Goal: Information Seeking & Learning: Learn about a topic

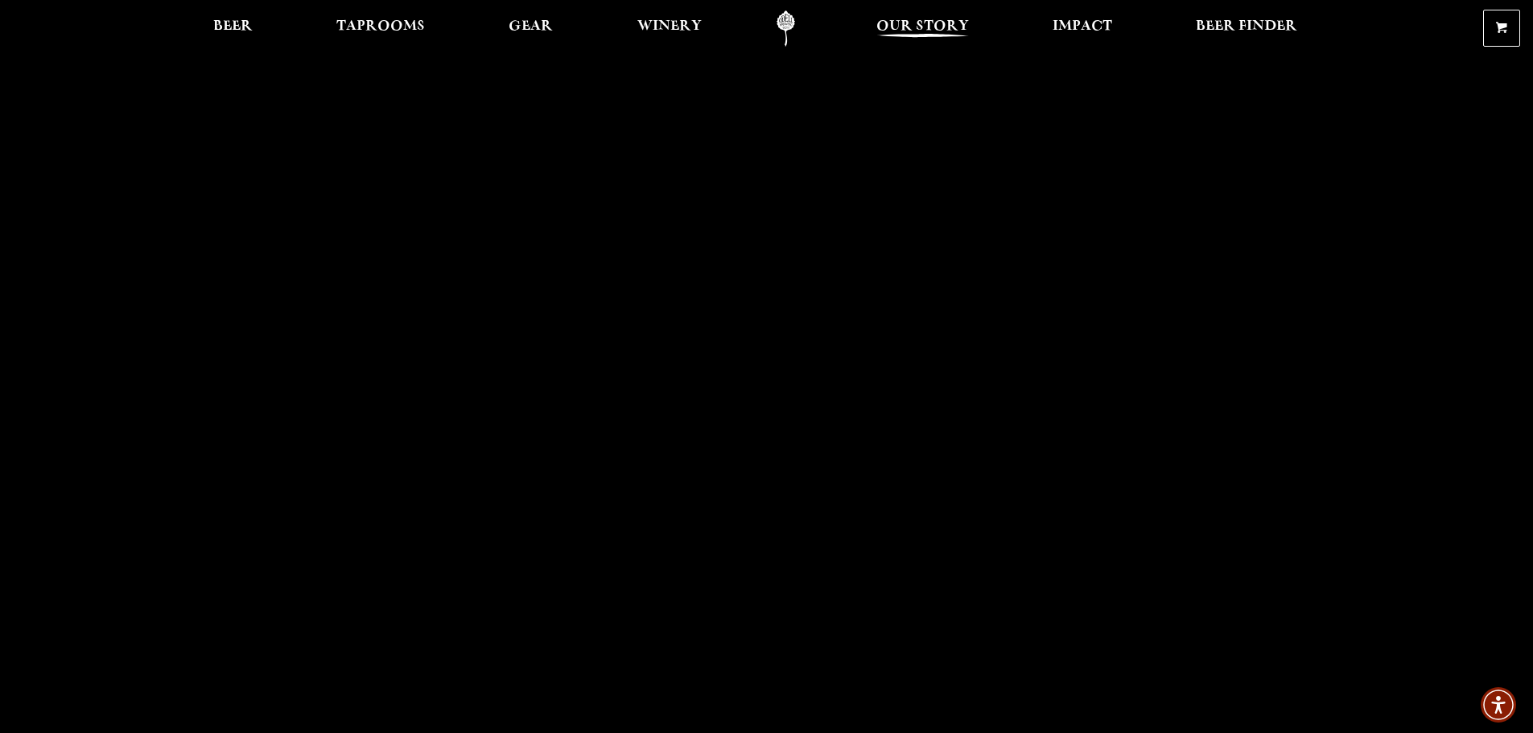
click at [927, 29] on span "Our Story" at bounding box center [922, 26] width 93 height 13
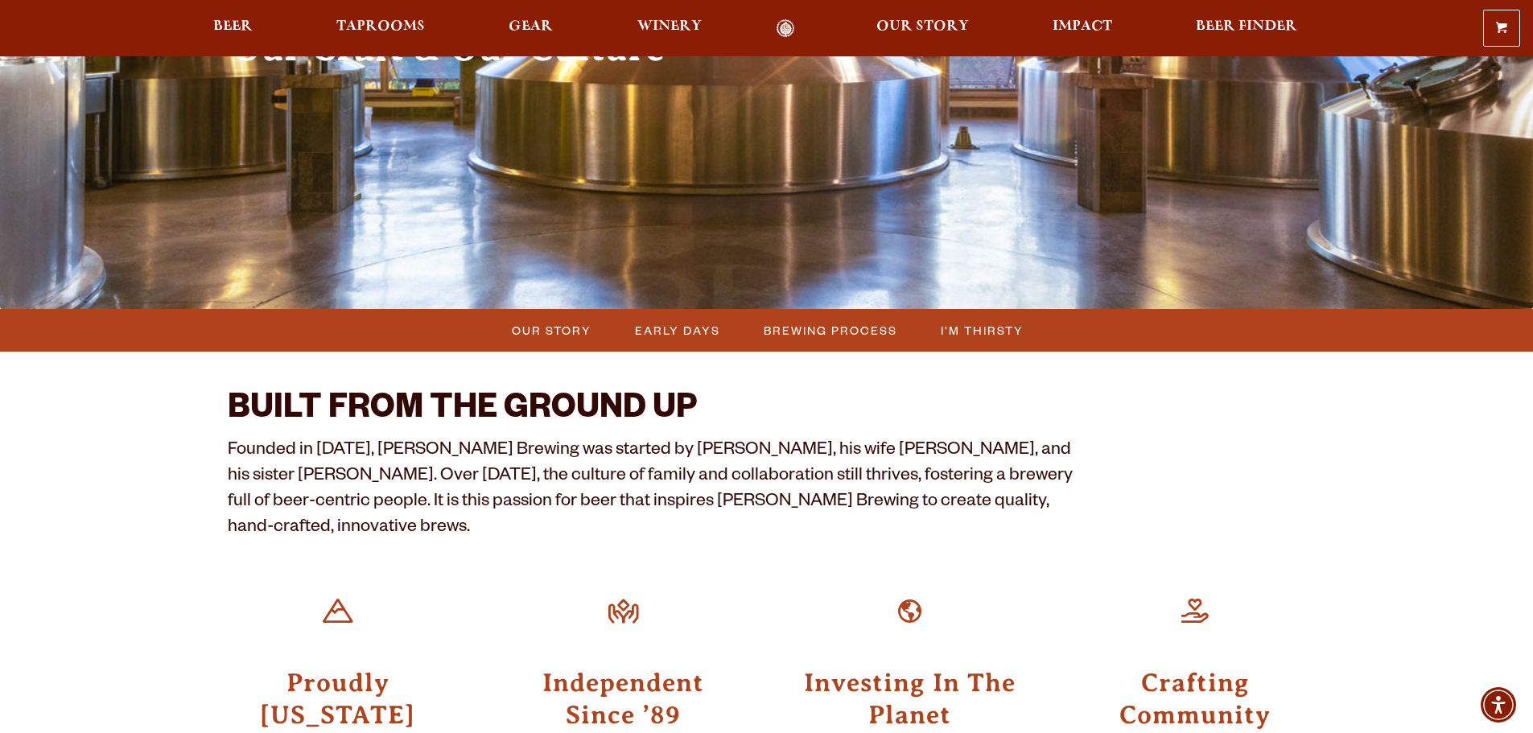
scroll to position [241, 0]
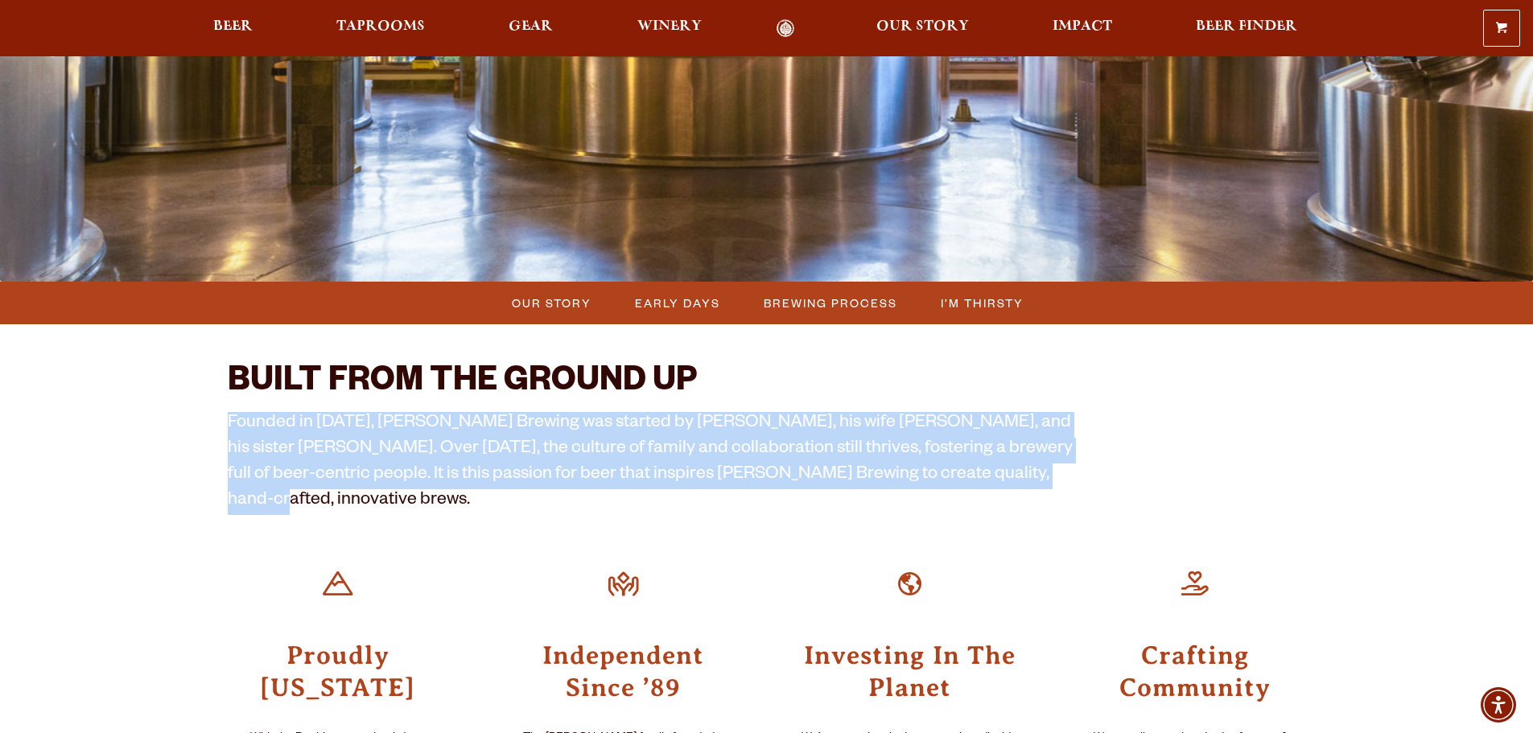
drag, startPoint x: 963, startPoint y: 480, endPoint x: 216, endPoint y: 421, distance: 749.8
copy p "Founded in [DATE], [PERSON_NAME] Brewing was started by [PERSON_NAME], his wife…"
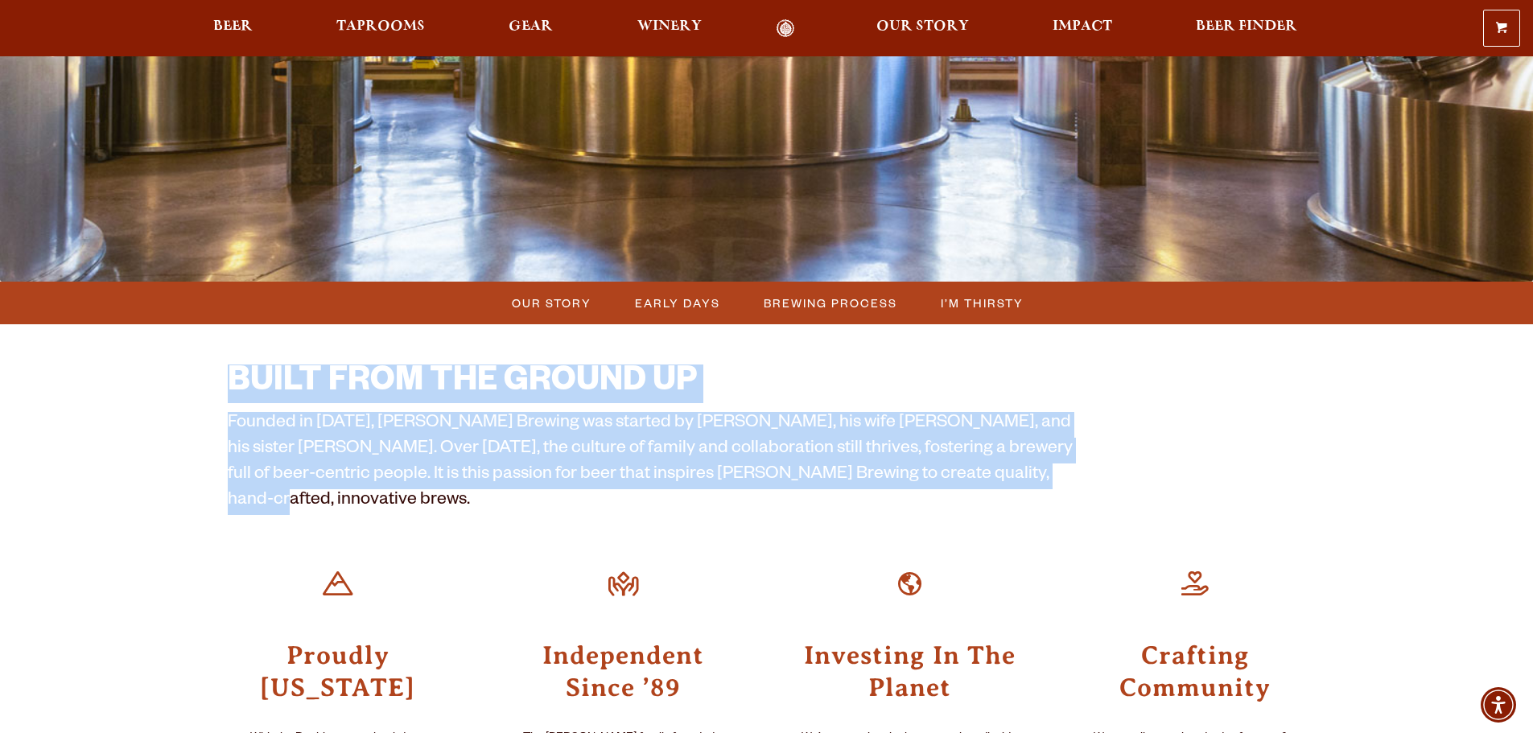
drag, startPoint x: 228, startPoint y: 375, endPoint x: 1001, endPoint y: 475, distance: 778.8
click at [1001, 475] on div "BUILT FROM THE GROUND UP Founded in [DATE], [PERSON_NAME] Brewing was started b…" at bounding box center [653, 439] width 850 height 150
copy div "BUILT FROM THE GROUND UP Founded in [DATE], [PERSON_NAME] Brewing was started b…"
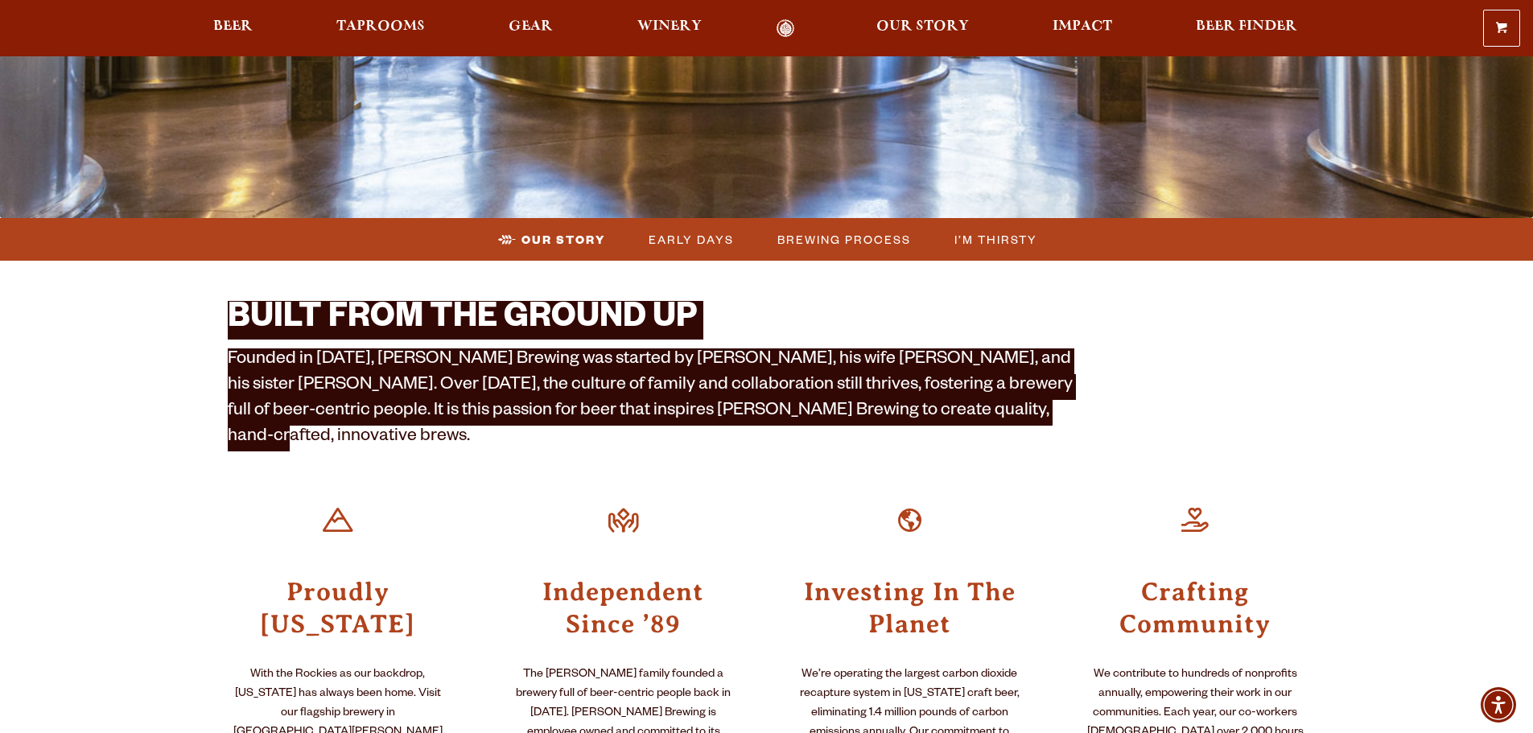
scroll to position [483, 0]
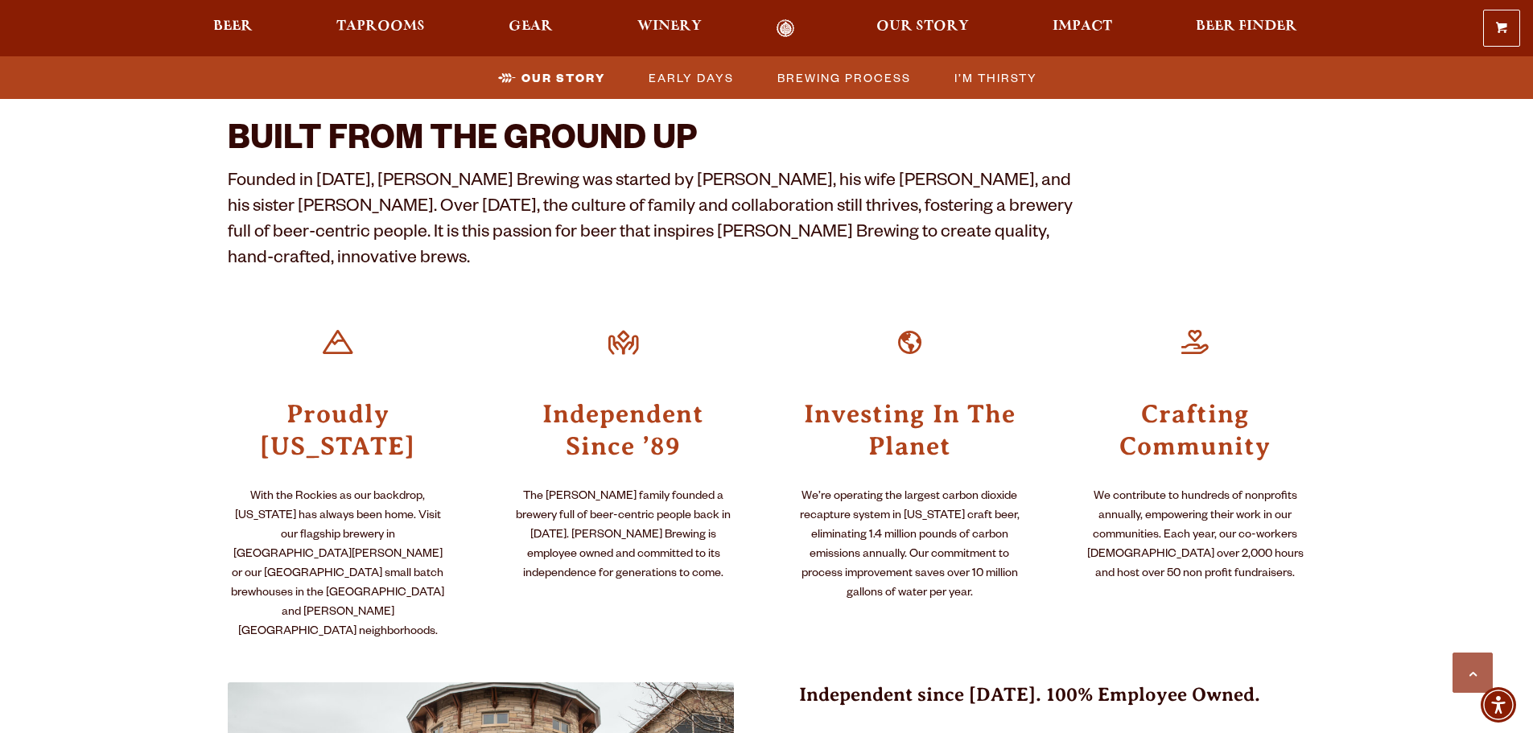
click at [325, 319] on div at bounding box center [338, 343] width 74 height 74
drag, startPoint x: 286, startPoint y: 385, endPoint x: 414, endPoint y: 418, distance: 133.1
click at [414, 418] on h3 "Proudly [US_STATE]" at bounding box center [338, 429] width 221 height 66
